Goal: Task Accomplishment & Management: Use online tool/utility

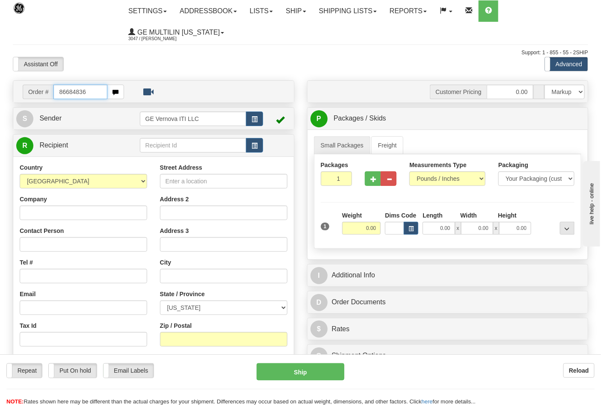
type input "86684836"
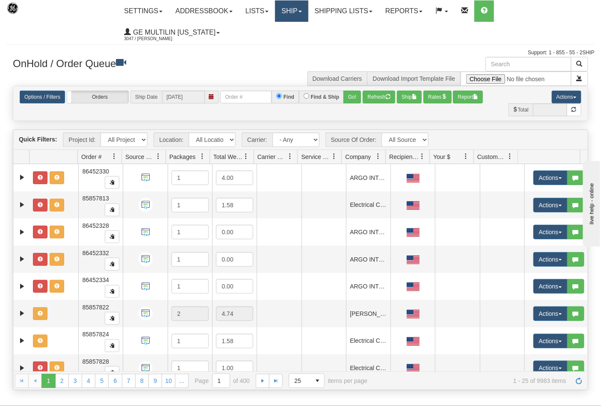
click at [280, 13] on link "Ship" at bounding box center [291, 10] width 33 height 21
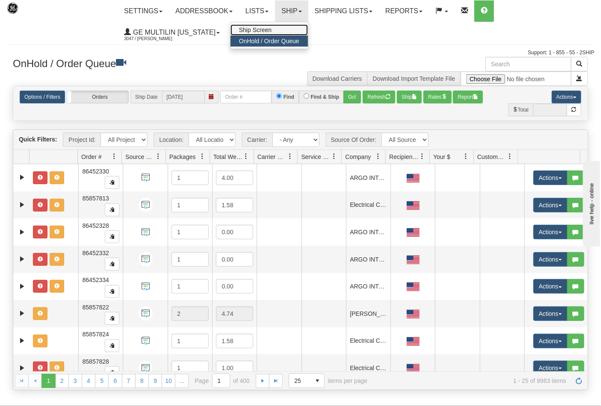
click at [282, 31] on link "Ship Screen" at bounding box center [269, 29] width 77 height 11
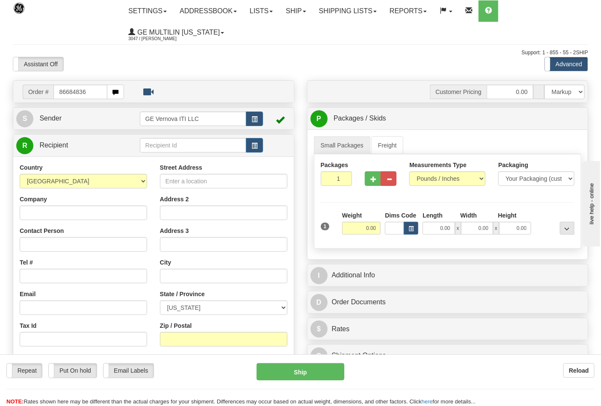
type input "86684836"
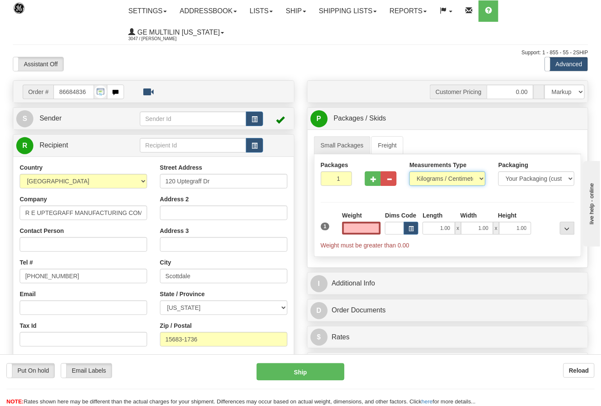
type input "0.00"
click at [427, 180] on select "Pounds / Inches Kilograms / Centimeters" at bounding box center [447, 179] width 76 height 15
select select "0"
click at [409, 172] on select "Pounds / Inches Kilograms / Centimeters" at bounding box center [447, 179] width 76 height 15
click at [378, 232] on input "0.00" at bounding box center [361, 228] width 39 height 13
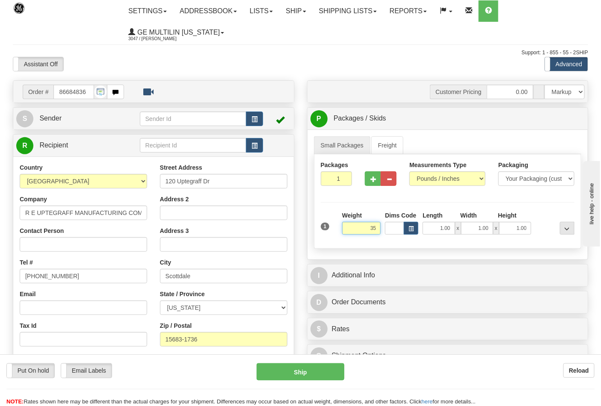
click button "Delete" at bounding box center [0, 0] width 0 height 0
type input "35.00"
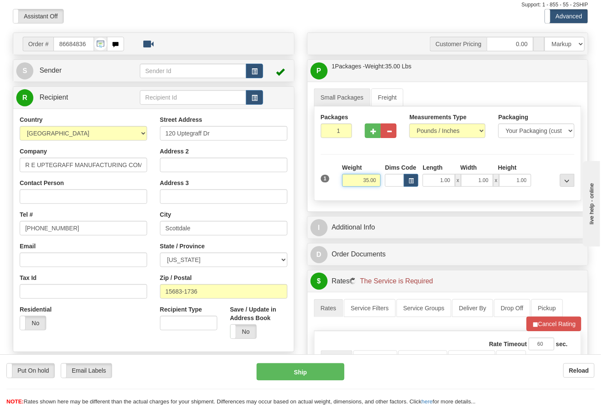
scroll to position [142, 0]
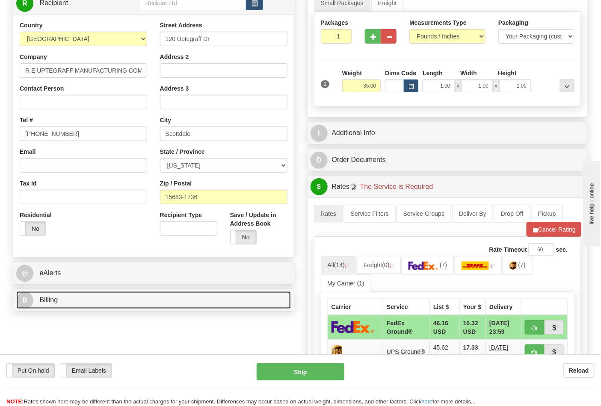
click at [68, 295] on link "B Billing" at bounding box center [153, 301] width 275 height 18
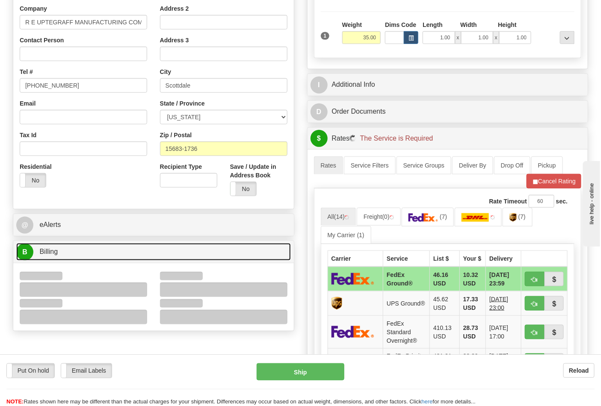
scroll to position [237, 0]
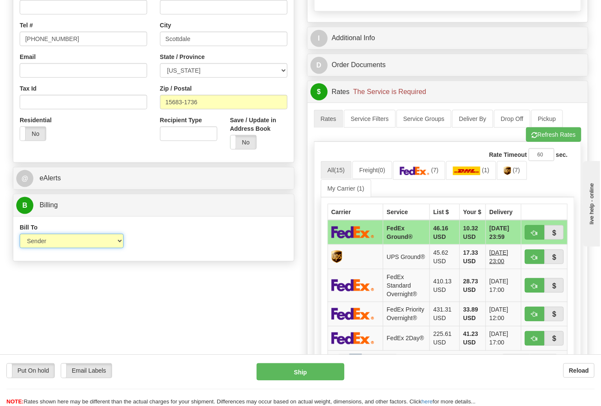
click at [51, 247] on select "Sender Recipient Third Party Collect" at bounding box center [72, 241] width 104 height 15
select select "2"
click at [20, 235] on select "Sender Recipient Third Party Collect" at bounding box center [72, 241] width 104 height 15
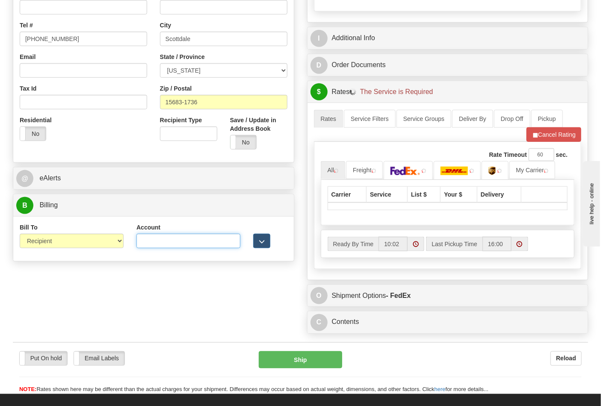
click at [176, 237] on input "Account" at bounding box center [188, 241] width 104 height 15
type input "69943E"
click at [531, 142] on button "Cancel Rating" at bounding box center [554, 134] width 55 height 15
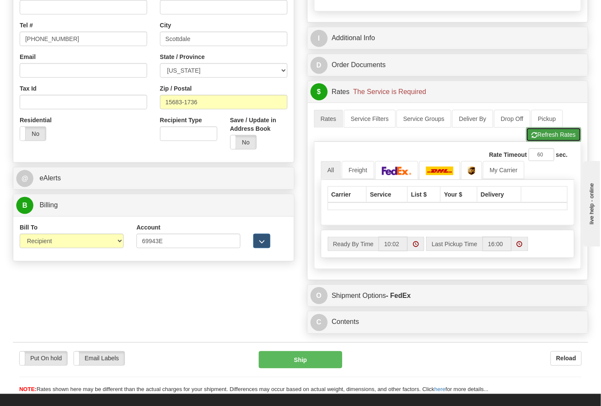
click at [535, 141] on button "Refresh Rates" at bounding box center [553, 134] width 55 height 15
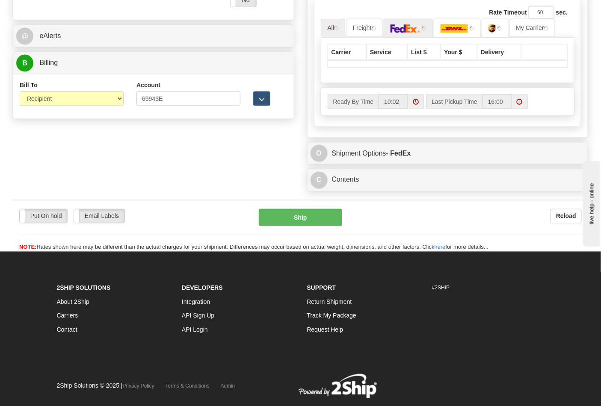
scroll to position [190, 0]
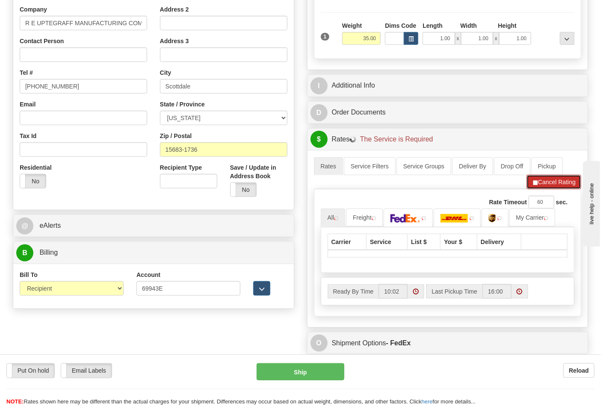
click at [537, 188] on button "Cancel Rating" at bounding box center [554, 182] width 55 height 15
click at [537, 188] on button "Refresh Rates" at bounding box center [553, 182] width 55 height 15
click at [495, 218] on img at bounding box center [492, 218] width 7 height 9
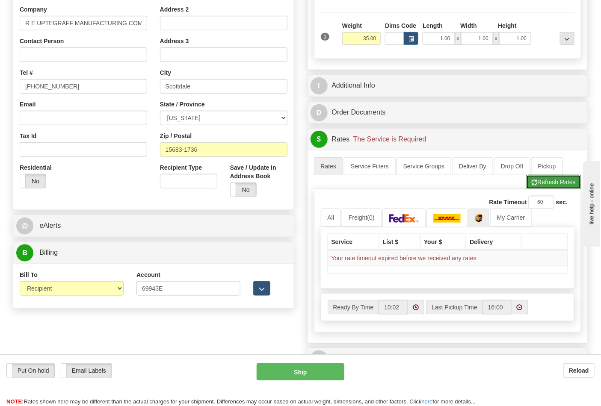
click at [549, 180] on button "Refresh Rates" at bounding box center [553, 182] width 55 height 15
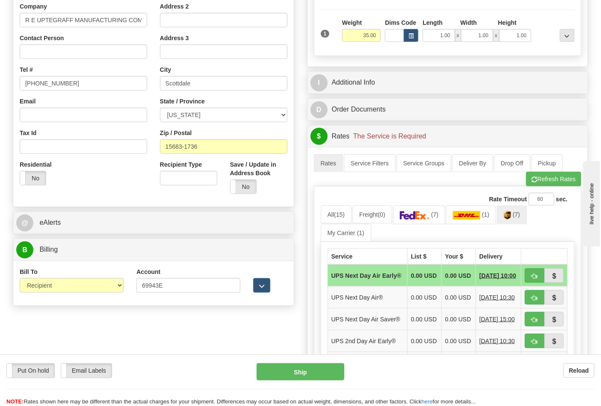
scroll to position [380, 0]
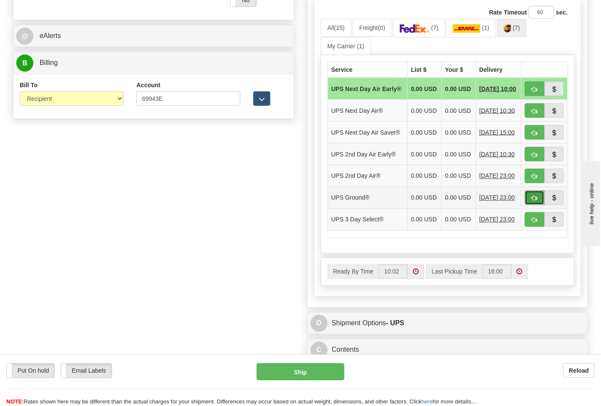
click at [533, 202] on span "button" at bounding box center [535, 199] width 6 height 6
type input "03"
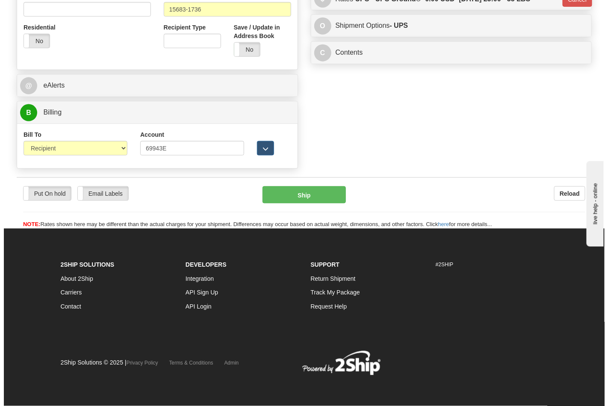
scroll to position [332, 0]
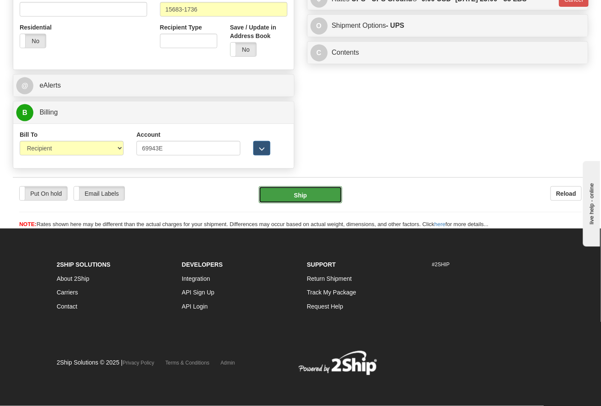
click at [313, 194] on button "Ship" at bounding box center [300, 195] width 83 height 17
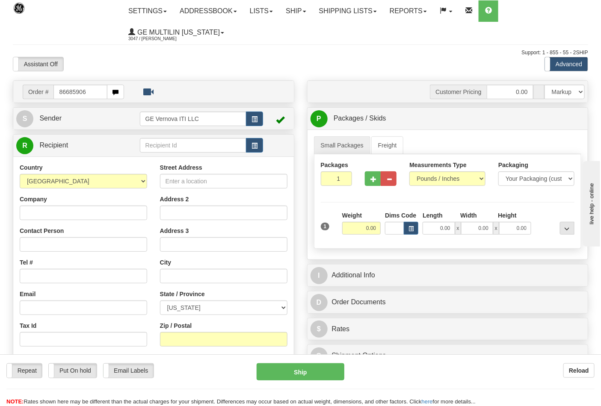
type input "86685906"
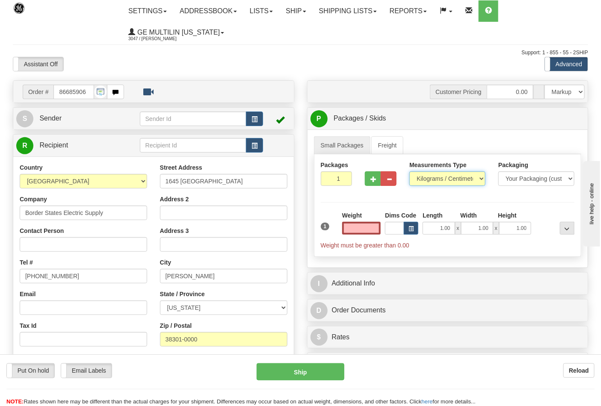
type input "0.00"
click at [424, 180] on select "Pounds / Inches Kilograms / Centimeters" at bounding box center [447, 179] width 76 height 15
select select "0"
click at [409, 172] on select "Pounds / Inches Kilograms / Centimeters" at bounding box center [447, 179] width 76 height 15
click at [378, 230] on input "0.00" at bounding box center [361, 228] width 39 height 13
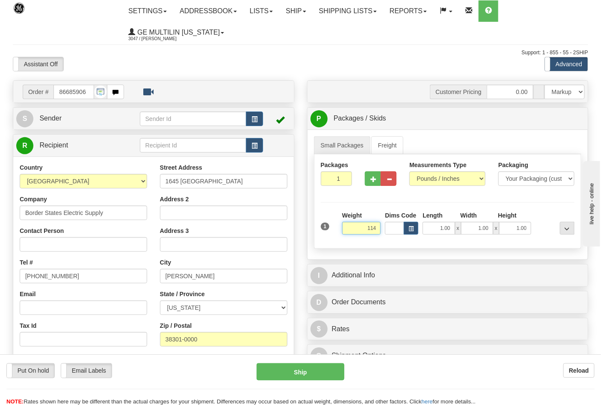
click button "Delete" at bounding box center [0, 0] width 0 height 0
type input "114.00"
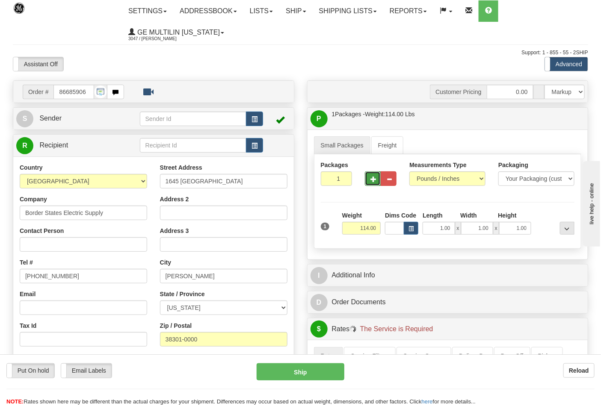
click at [377, 175] on button "button" at bounding box center [373, 179] width 16 height 15
click at [357, 181] on div "Packages 2 1" at bounding box center [336, 177] width 44 height 32
click at [371, 180] on span "button" at bounding box center [374, 180] width 6 height 6
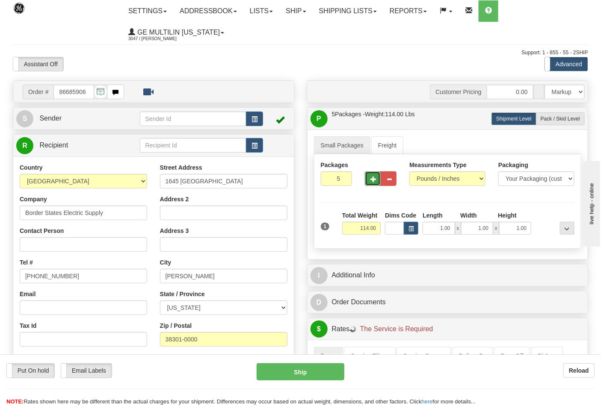
click at [372, 180] on span "button" at bounding box center [374, 180] width 6 height 6
type input "6"
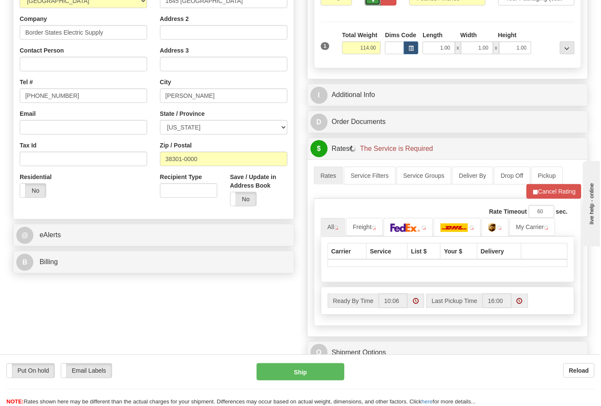
scroll to position [190, 0]
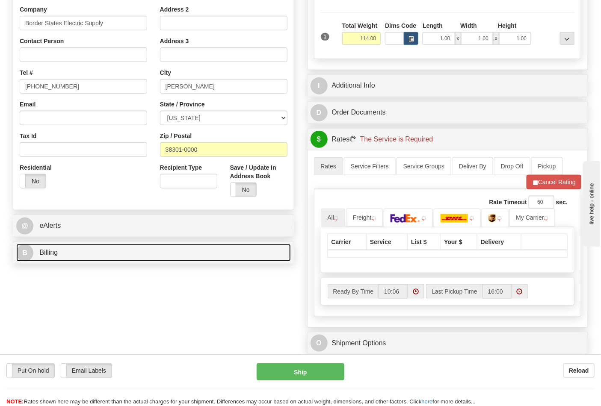
click at [98, 258] on link "B Billing" at bounding box center [153, 253] width 275 height 18
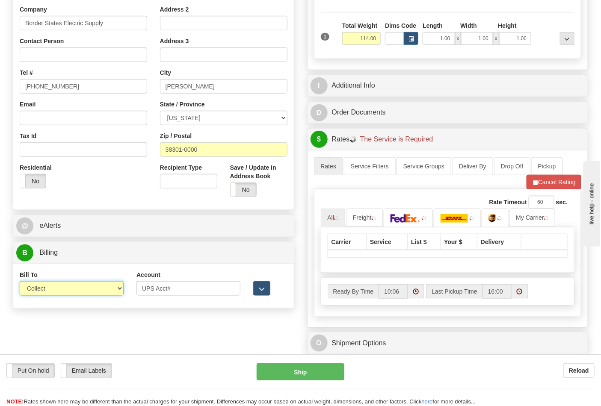
drag, startPoint x: 82, startPoint y: 296, endPoint x: 78, endPoint y: 293, distance: 5.4
click at [80, 294] on select "Sender Recipient Third Party Collect" at bounding box center [72, 289] width 104 height 15
select select "2"
click at [20, 282] on select "Sender Recipient Third Party Collect" at bounding box center [72, 289] width 104 height 15
drag, startPoint x: 194, startPoint y: 283, endPoint x: 103, endPoint y: 285, distance: 91.1
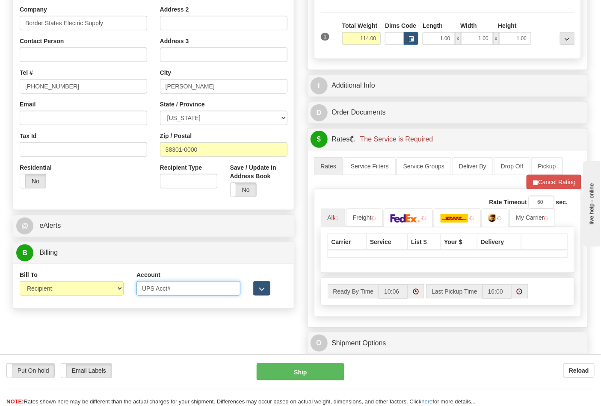
click at [103, 285] on div "Bill To Sender Recipient Third Party Collect Account UPS Acct# 3rd Party Accoun…" at bounding box center [153, 287] width 281 height 32
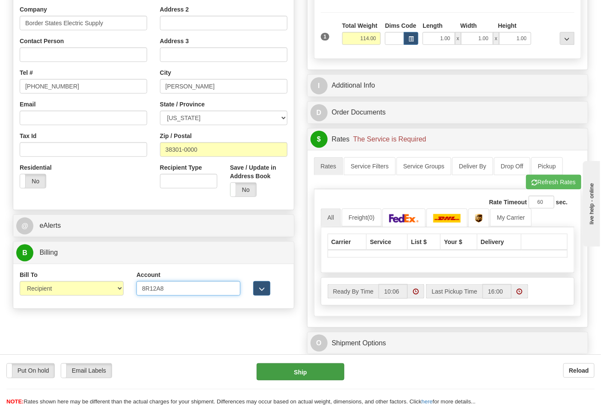
type input "8R12A8"
click at [286, 378] on button "Ship" at bounding box center [300, 372] width 87 height 17
drag, startPoint x: 297, startPoint y: 377, endPoint x: 295, endPoint y: 366, distance: 10.8
click at [297, 375] on button "Ship" at bounding box center [300, 372] width 87 height 17
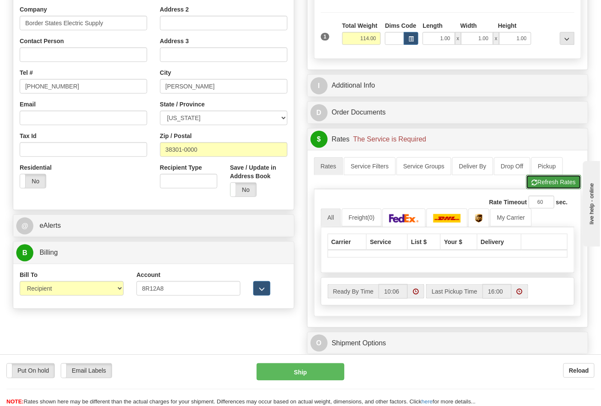
click at [558, 187] on button "Refresh Rates" at bounding box center [553, 182] width 55 height 15
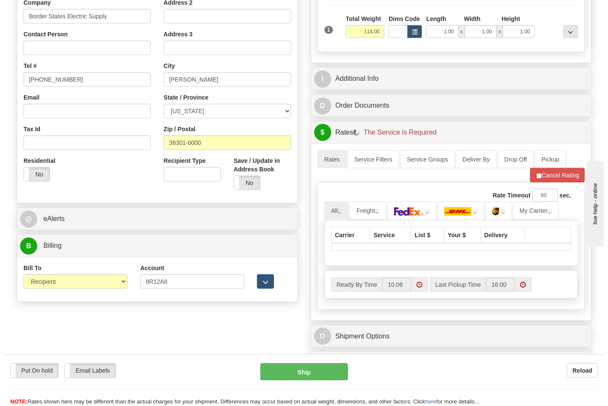
scroll to position [285, 0]
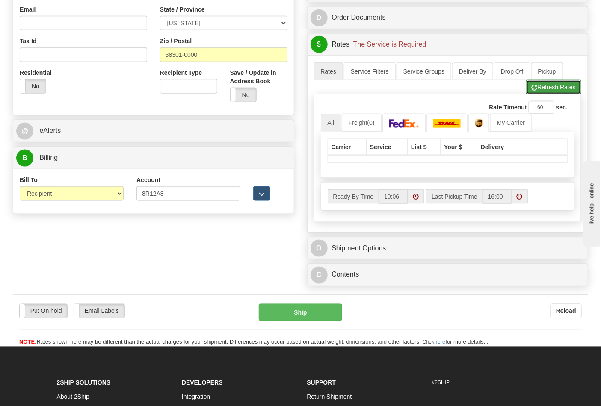
click at [555, 92] on button "Refresh Rates" at bounding box center [553, 87] width 55 height 15
click at [545, 87] on button "Refresh Rates" at bounding box center [553, 87] width 55 height 15
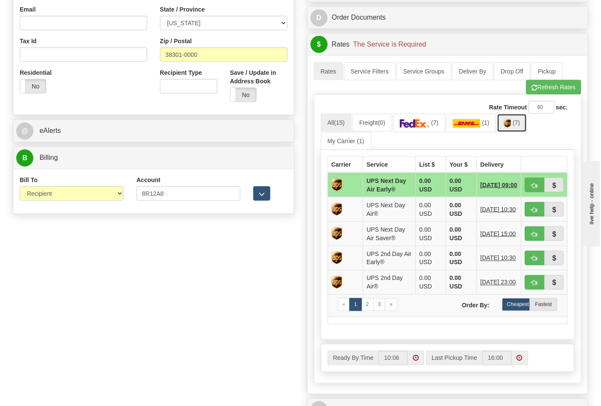
click at [520, 125] on span "(7)" at bounding box center [516, 122] width 7 height 7
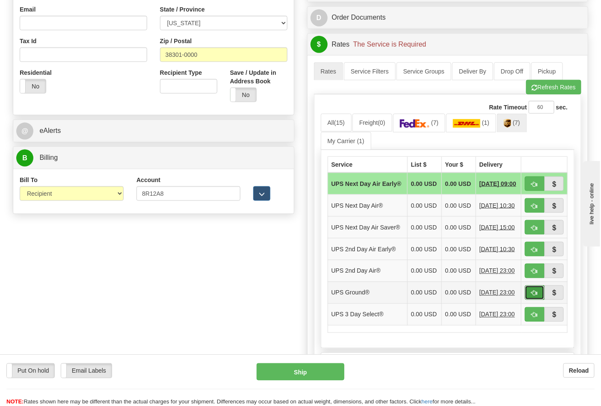
click at [533, 296] on span "button" at bounding box center [535, 294] width 6 height 6
type input "03"
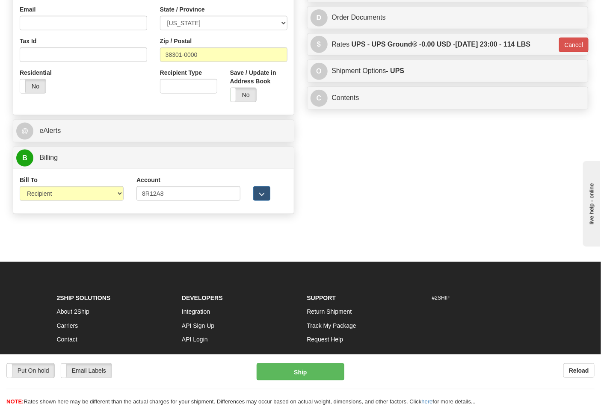
drag, startPoint x: 319, startPoint y: 362, endPoint x: 320, endPoint y: 372, distance: 10.7
click at [319, 365] on div "Put On hold Put On hold Email Labels Email Labels Edit Reload Ship Reload" at bounding box center [300, 381] width 601 height 52
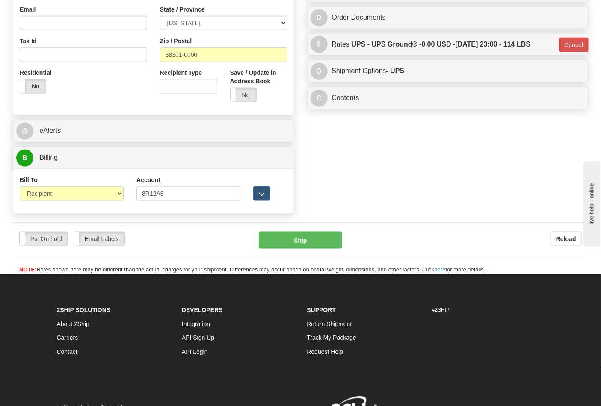
click at [320, 374] on li "Request Help" at bounding box center [363, 360] width 113 height 28
click at [312, 249] on button "Ship" at bounding box center [300, 240] width 83 height 17
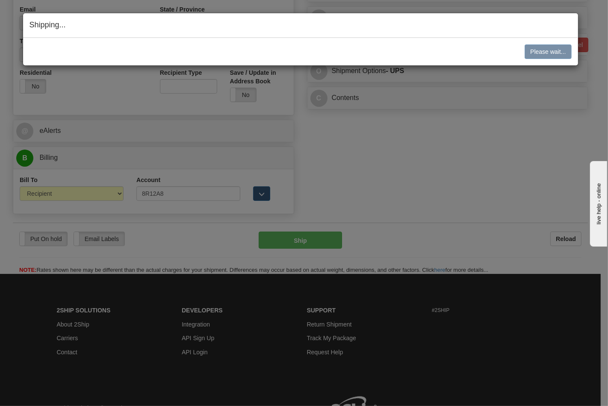
click at [391, 151] on div "Shipping... Your SHIPMENT will EXPIRE in [Label] IMPORTANT NOTICE Embassy / Con…" at bounding box center [304, 203] width 608 height 406
click at [387, 152] on div "Shipping... Your SHIPMENT will EXPIRE in [Label] IMPORTANT NOTICE Embassy / Con…" at bounding box center [304, 203] width 608 height 406
click at [415, 150] on div "Shipping... Your SHIPMENT will EXPIRE in [Label] IMPORTANT NOTICE Embassy / Con…" at bounding box center [304, 203] width 608 height 406
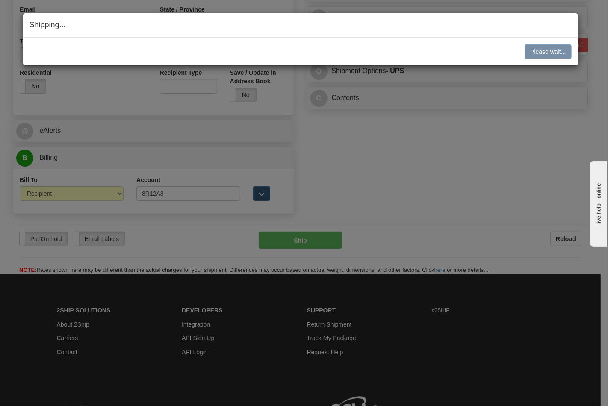
click at [408, 144] on div "Shipping... Your SHIPMENT will EXPIRE in [Label] IMPORTANT NOTICE Embassy / Con…" at bounding box center [304, 203] width 608 height 406
drag, startPoint x: 409, startPoint y: 143, endPoint x: 398, endPoint y: 143, distance: 10.3
click at [411, 143] on div "Shipping... Your SHIPMENT will EXPIRE in [Label] IMPORTANT NOTICE Embassy / Con…" at bounding box center [304, 203] width 608 height 406
drag, startPoint x: 358, startPoint y: 146, endPoint x: 399, endPoint y: 145, distance: 41.5
click at [382, 151] on div "Shipping... Your SHIPMENT will EXPIRE in [Label] IMPORTANT NOTICE Embassy / Con…" at bounding box center [304, 203] width 608 height 406
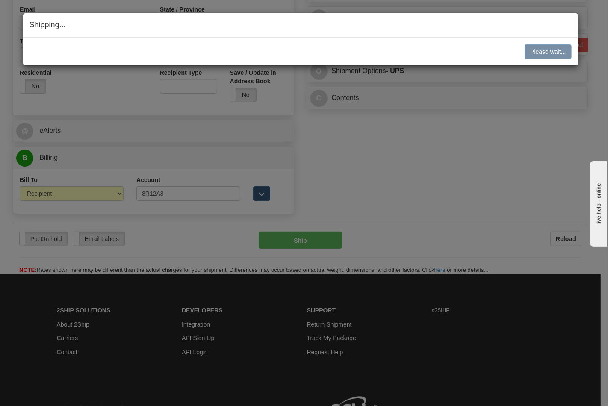
drag, startPoint x: 399, startPoint y: 145, endPoint x: 385, endPoint y: 151, distance: 14.9
click at [385, 151] on div "Shipping... Your SHIPMENT will EXPIRE in [Label] IMPORTANT NOTICE Embassy / Con…" at bounding box center [304, 203] width 608 height 406
click at [356, 138] on div "Shipping... Your SHIPMENT will EXPIRE in [Label] IMPORTANT NOTICE Embassy / Con…" at bounding box center [304, 203] width 608 height 406
drag, startPoint x: 452, startPoint y: 151, endPoint x: 323, endPoint y: 111, distance: 134.4
click at [289, 97] on div "Shipping... Your SHIPMENT will EXPIRE in [Label] IMPORTANT NOTICE Embassy / Con…" at bounding box center [304, 203] width 608 height 406
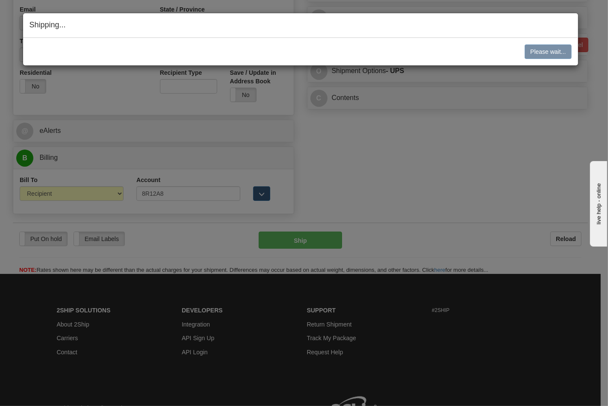
click at [475, 46] on div "Please wait... Cancel" at bounding box center [301, 51] width 543 height 15
click at [474, 47] on div "Please wait... Cancel" at bounding box center [301, 51] width 543 height 15
click at [473, 47] on div "Please wait... Cancel" at bounding box center [301, 51] width 543 height 15
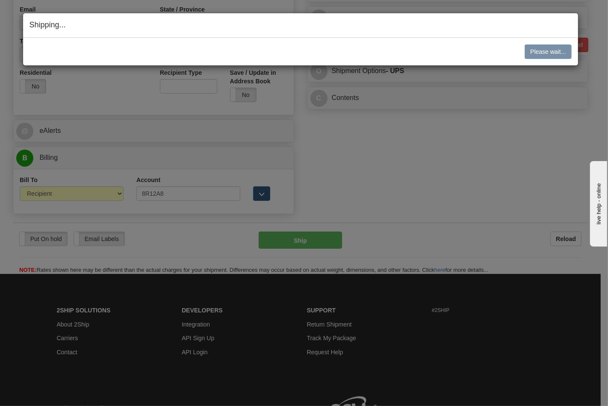
click at [473, 47] on div "Please wait... Cancel" at bounding box center [301, 51] width 543 height 15
click at [471, 48] on div "Please wait... Cancel" at bounding box center [301, 51] width 543 height 15
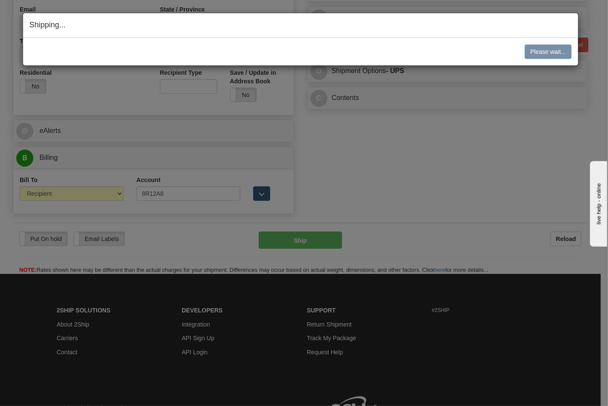
click at [471, 48] on div "Please wait... Cancel" at bounding box center [301, 51] width 543 height 15
click at [471, 47] on div "Please wait... Cancel" at bounding box center [301, 51] width 543 height 15
click at [472, 47] on div "Please wait... Cancel" at bounding box center [301, 51] width 543 height 15
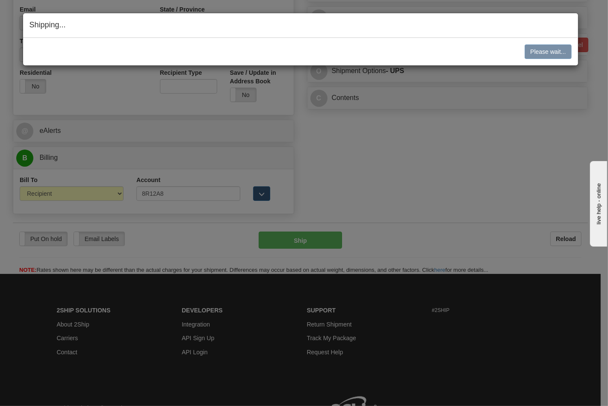
click at [473, 47] on div "Please wait... Cancel" at bounding box center [301, 51] width 543 height 15
click at [467, 55] on div "Please wait... Cancel" at bounding box center [301, 51] width 543 height 15
click at [472, 49] on div "Please wait... Cancel" at bounding box center [301, 51] width 543 height 15
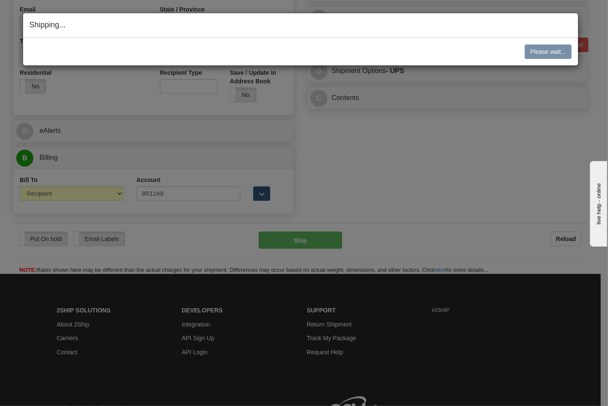
click at [442, 135] on div "Shipping... Your SHIPMENT will EXPIRE in [Label] IMPORTANT NOTICE Embassy / Con…" at bounding box center [304, 203] width 608 height 406
click at [443, 135] on div "Shipping... Your SHIPMENT will EXPIRE in [Label] IMPORTANT NOTICE Embassy / Con…" at bounding box center [304, 203] width 608 height 406
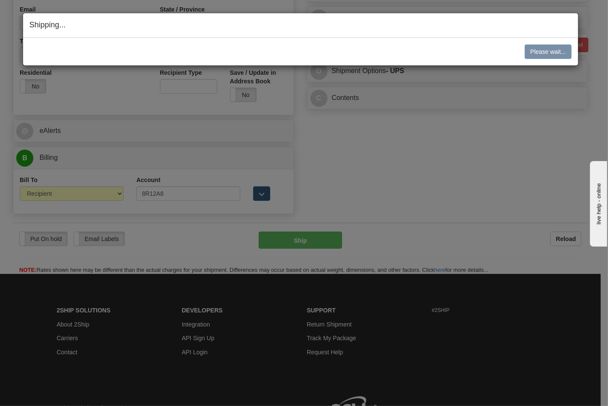
drag, startPoint x: 444, startPoint y: 135, endPoint x: 458, endPoint y: 151, distance: 21.5
click at [447, 137] on div "Shipping... Your SHIPMENT will EXPIRE in [Label] IMPORTANT NOTICE Embassy / Con…" at bounding box center [304, 203] width 608 height 406
click at [458, 151] on div "Shipping... Your SHIPMENT will EXPIRE in [Label] IMPORTANT NOTICE Embassy / Con…" at bounding box center [304, 203] width 608 height 406
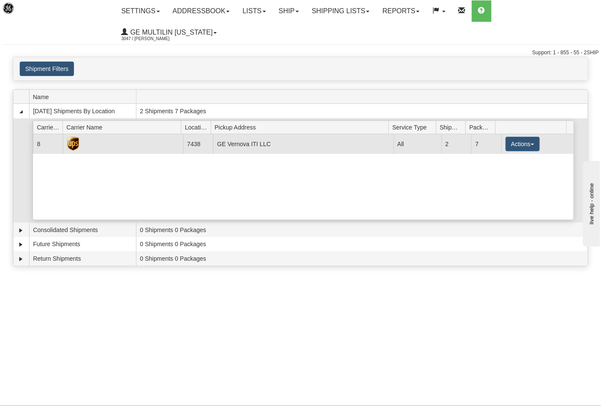
click at [501, 134] on td "Actions Details Close Pickup Zip Print" at bounding box center [537, 143] width 72 height 19
click at [506, 137] on button "Actions" at bounding box center [523, 144] width 34 height 15
click at [488, 157] on span "Details" at bounding box center [491, 160] width 23 height 6
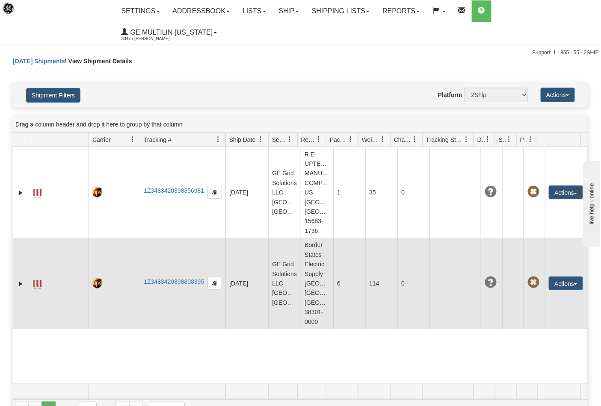
click at [40, 280] on span at bounding box center [37, 284] width 9 height 9
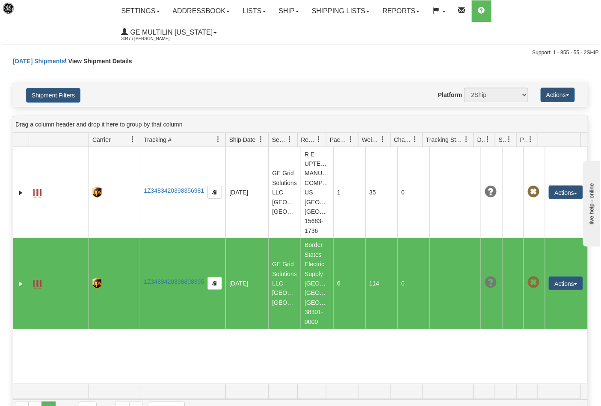
click at [36, 280] on span at bounding box center [37, 284] width 9 height 9
click at [40, 280] on span at bounding box center [37, 284] width 9 height 9
click at [36, 280] on span at bounding box center [37, 284] width 9 height 9
click at [31, 250] on td at bounding box center [59, 283] width 60 height 91
click at [36, 280] on span at bounding box center [37, 284] width 9 height 9
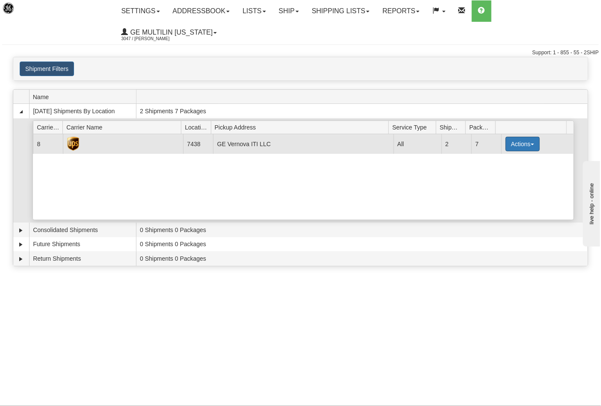
click at [507, 137] on button "Actions" at bounding box center [523, 144] width 34 height 15
click at [491, 157] on span "Details" at bounding box center [491, 160] width 23 height 6
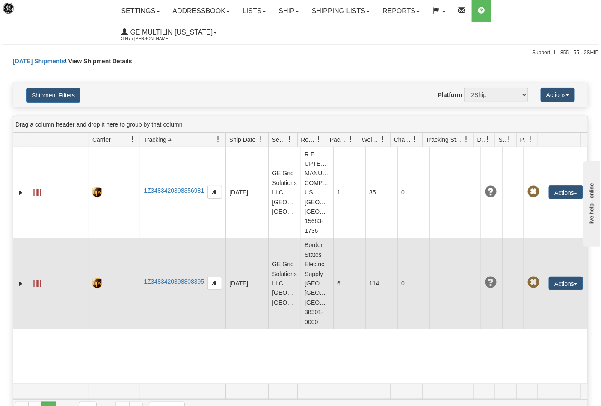
click at [37, 280] on span at bounding box center [37, 284] width 9 height 9
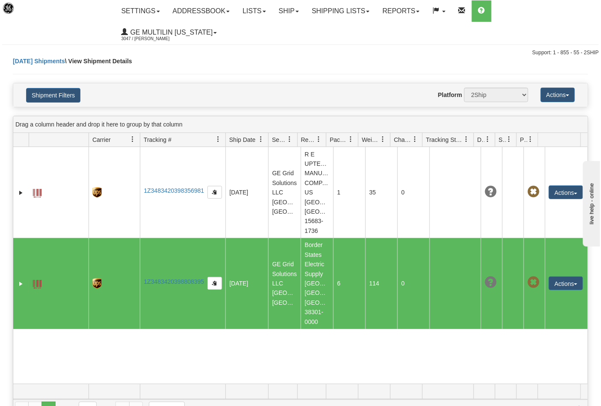
click at [36, 280] on span at bounding box center [37, 284] width 9 height 9
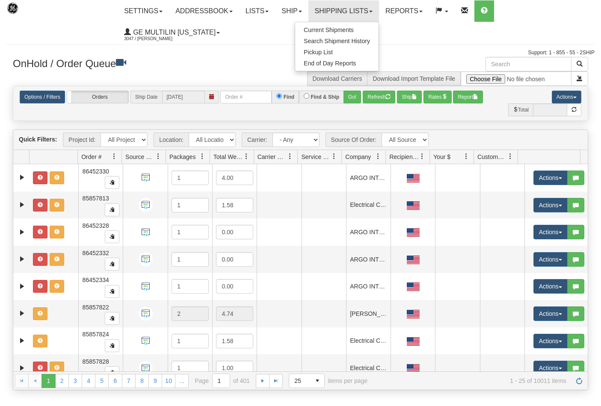
click at [334, 27] on span "Current Shipments" at bounding box center [329, 30] width 50 height 7
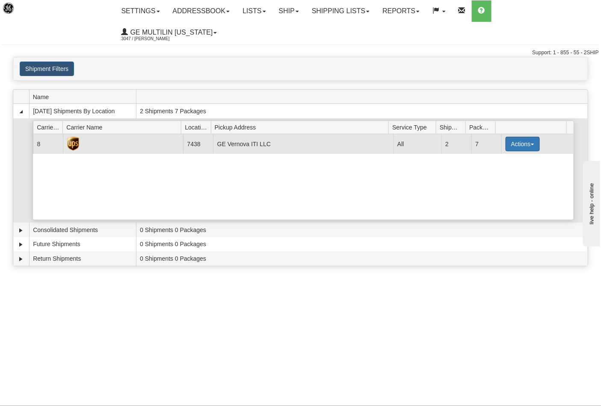
click at [517, 137] on button "Actions" at bounding box center [523, 144] width 34 height 15
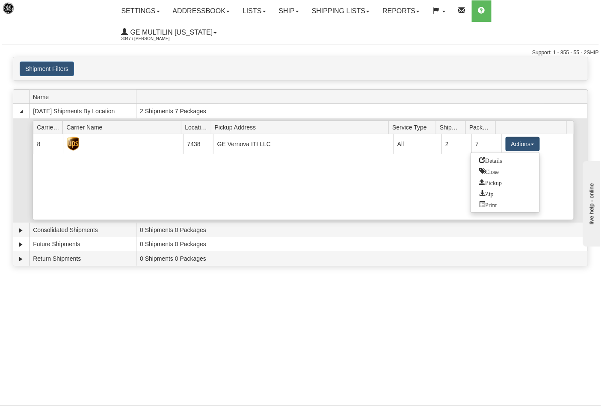
drag, startPoint x: 500, startPoint y: 140, endPoint x: 386, endPoint y: 137, distance: 113.4
click at [499, 157] on span "Details" at bounding box center [491, 160] width 23 height 6
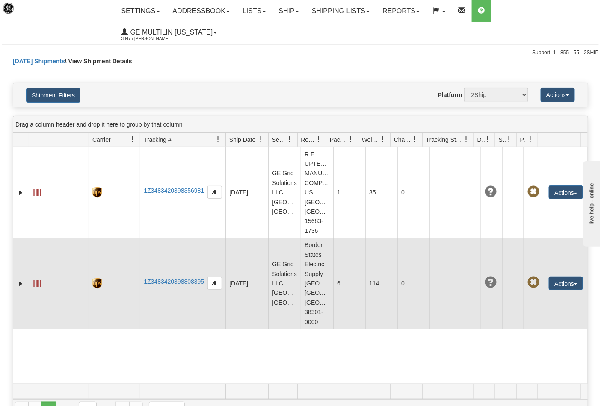
click at [39, 280] on span at bounding box center [37, 284] width 9 height 9
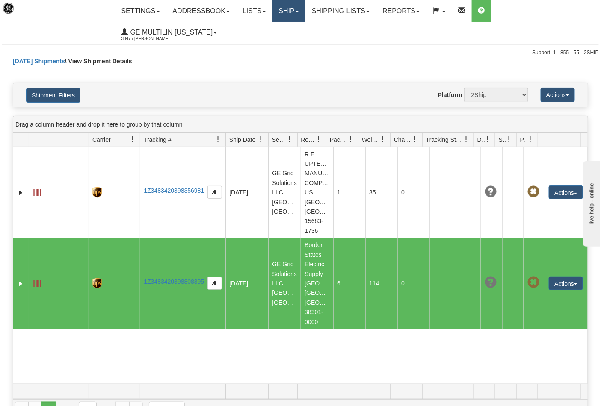
click at [293, 11] on link "Ship" at bounding box center [289, 10] width 33 height 21
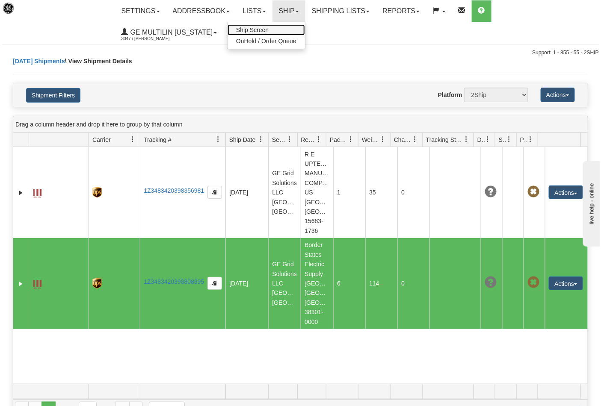
click at [275, 29] on link "Ship Screen" at bounding box center [266, 29] width 77 height 11
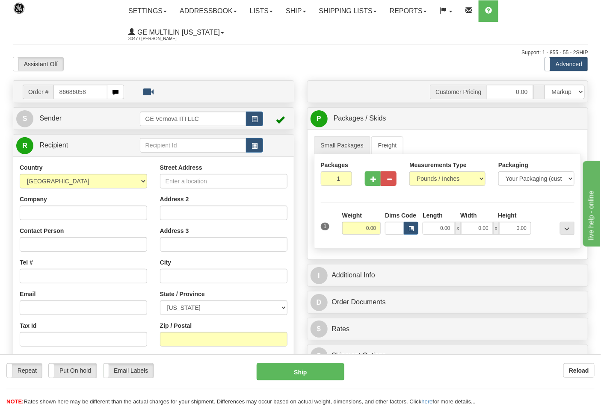
type input "86686058"
